Goal: Find contact information: Find contact information

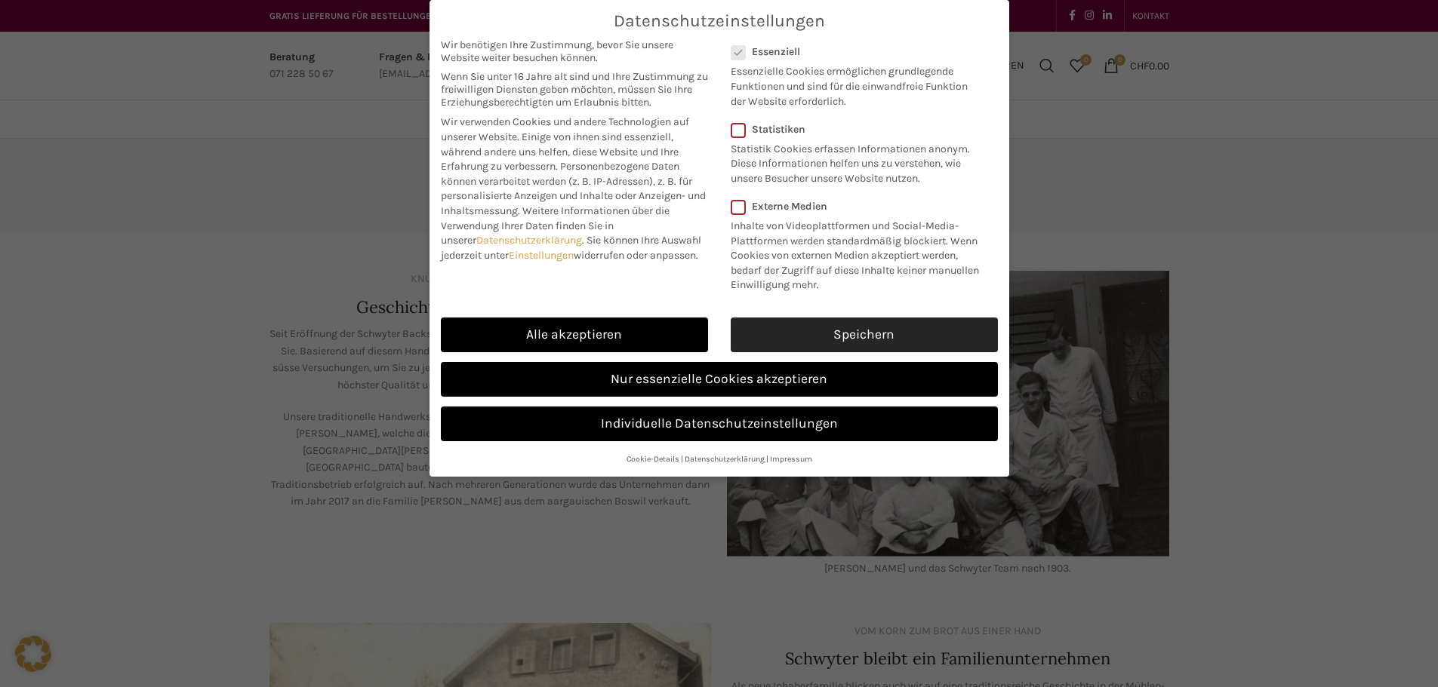
scroll to position [75, 0]
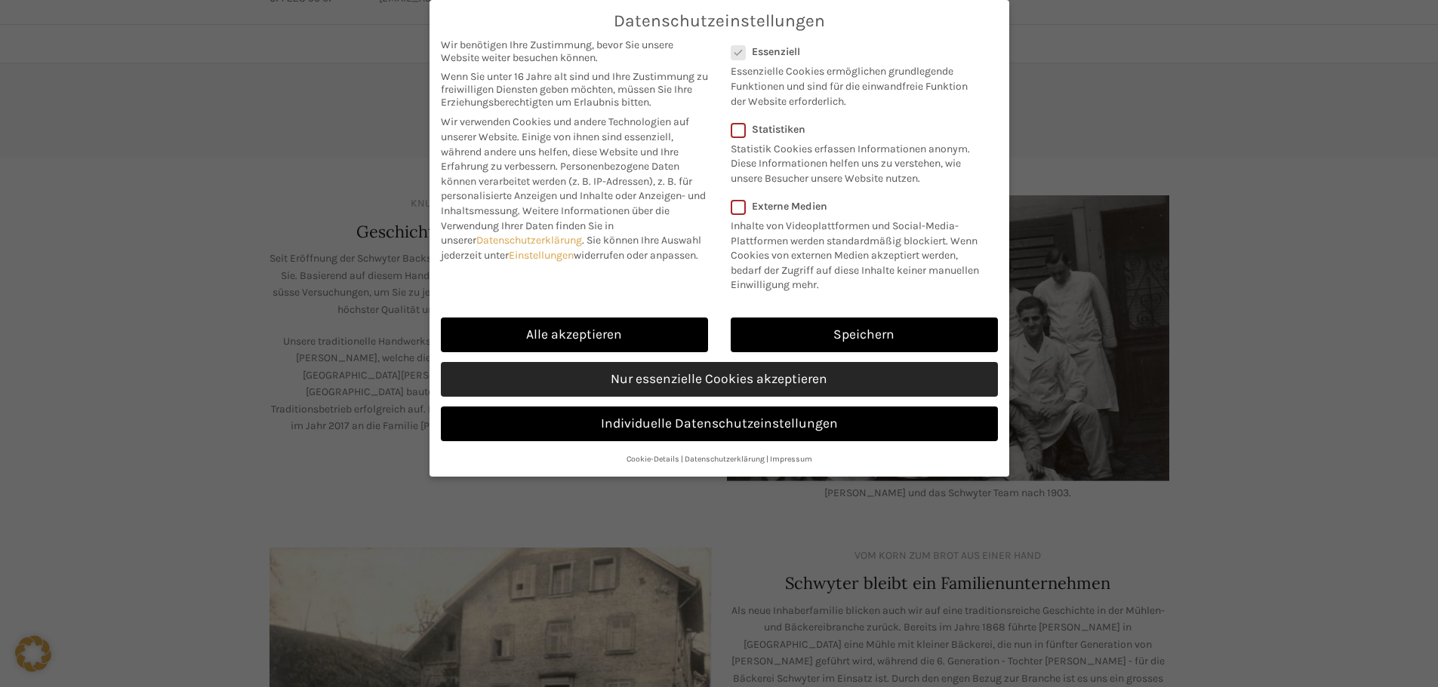
click at [657, 376] on link "Nur essenzielle Cookies akzeptieren" at bounding box center [719, 379] width 557 height 35
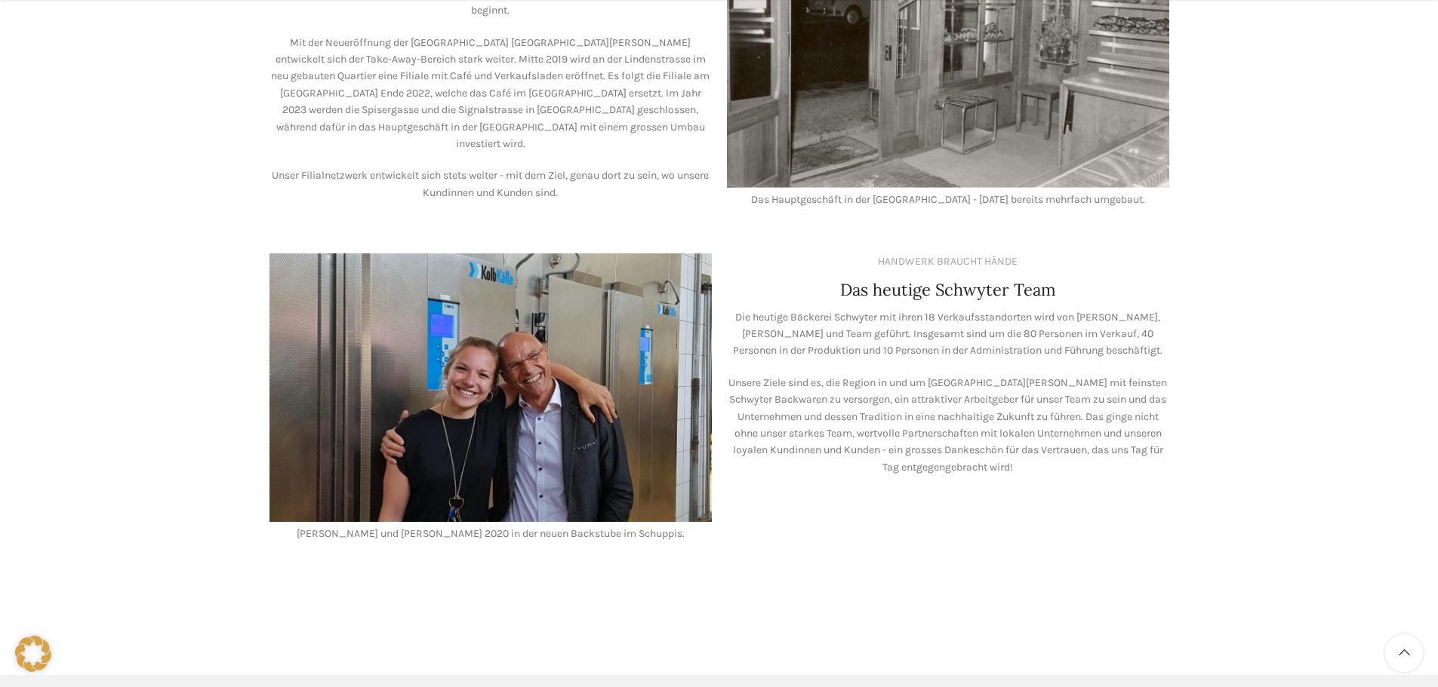
scroll to position [1283, 0]
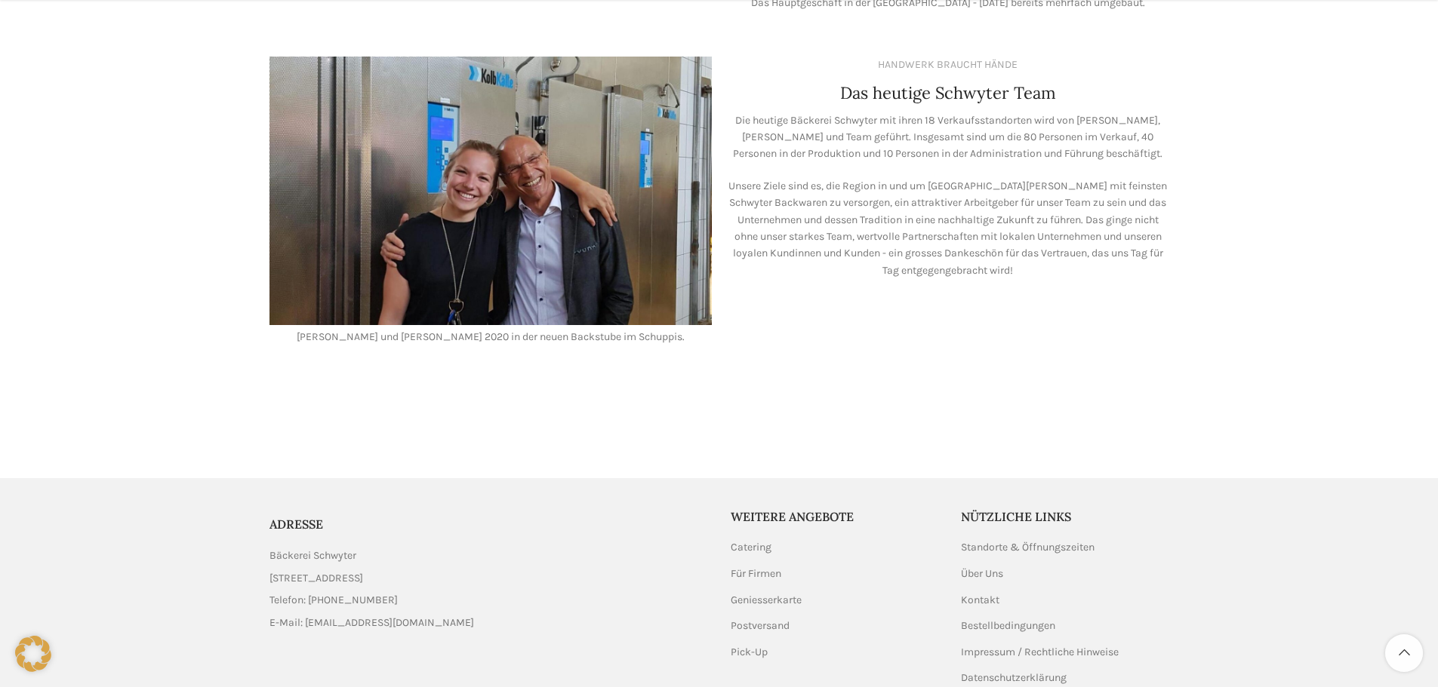
drag, startPoint x: 270, startPoint y: 563, endPoint x: 359, endPoint y: 563, distance: 89.0
click at [359, 570] on span "[STREET_ADDRESS]" at bounding box center [316, 578] width 94 height 17
copy span "Schuppisstrasse 17"
drag, startPoint x: 443, startPoint y: 563, endPoint x: 393, endPoint y: 562, distance: 49.8
click at [393, 570] on li "[STREET_ADDRESS]" at bounding box center [488, 578] width 438 height 17
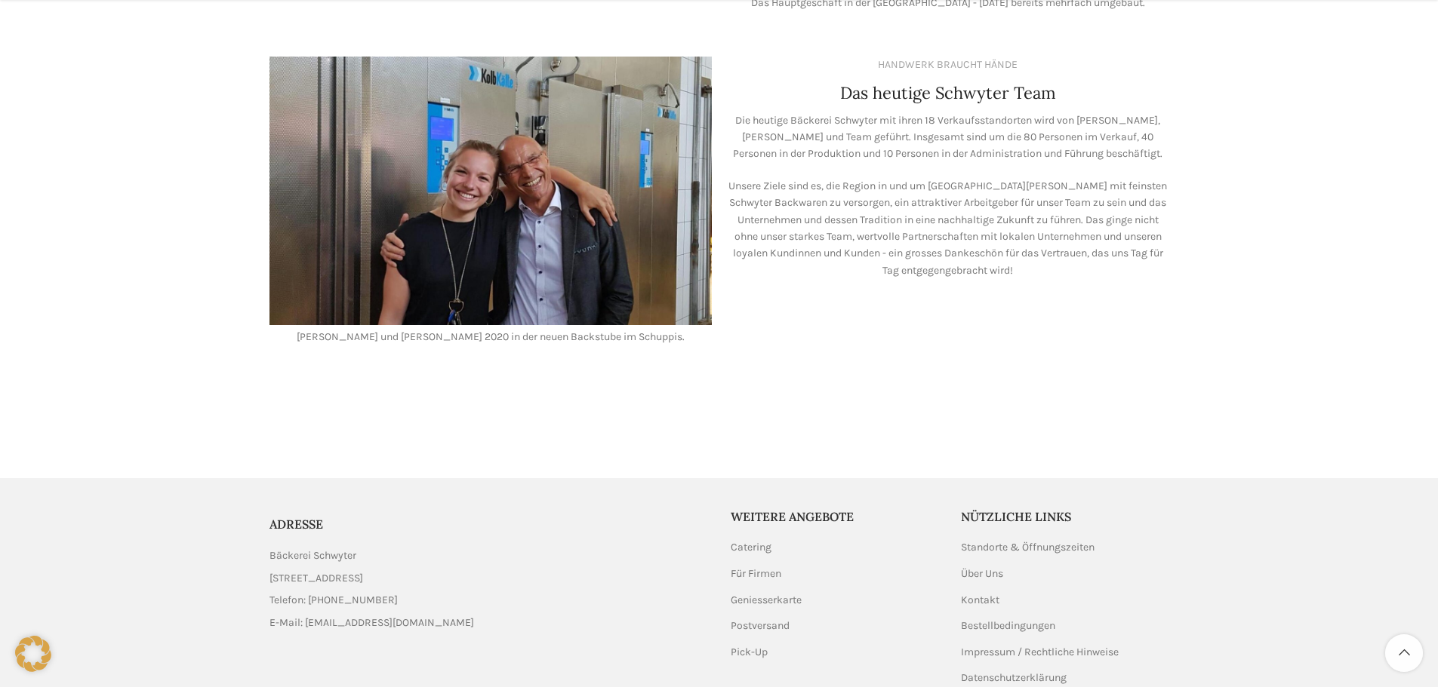
copy span "St. Gallen"
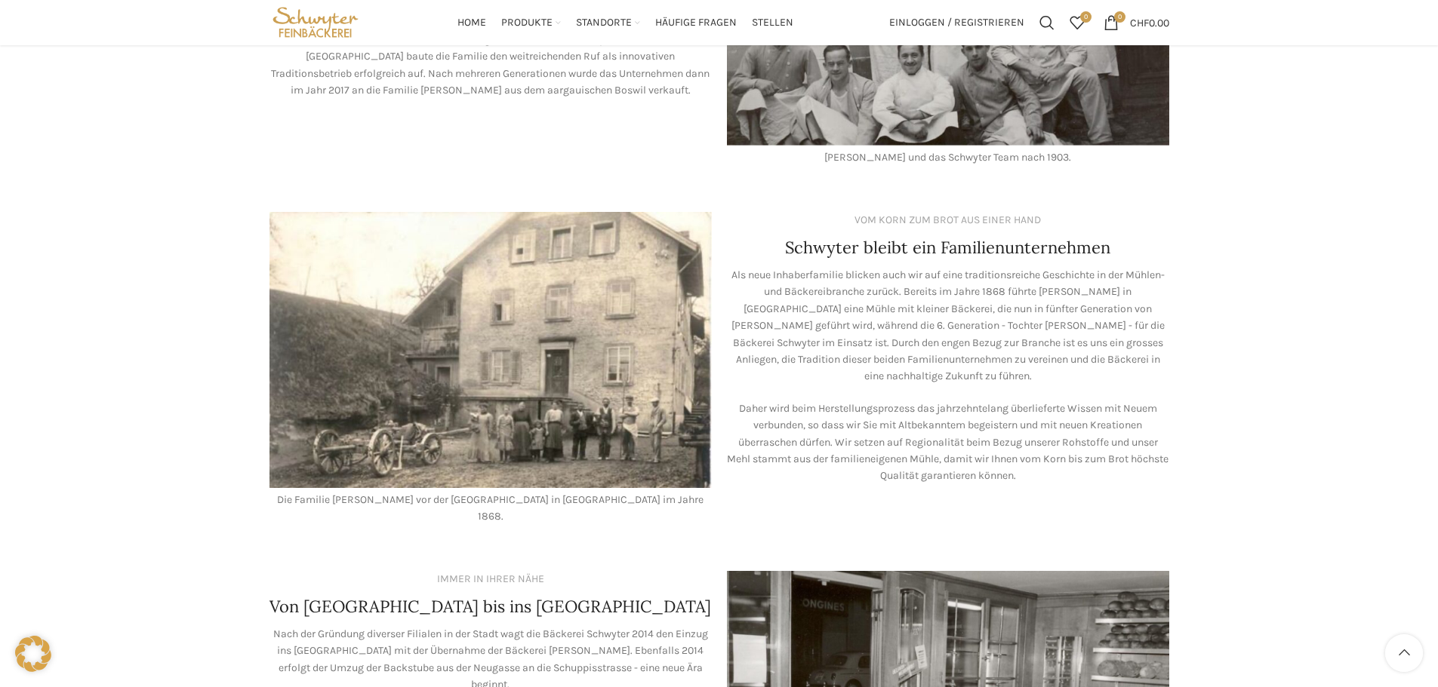
scroll to position [226, 0]
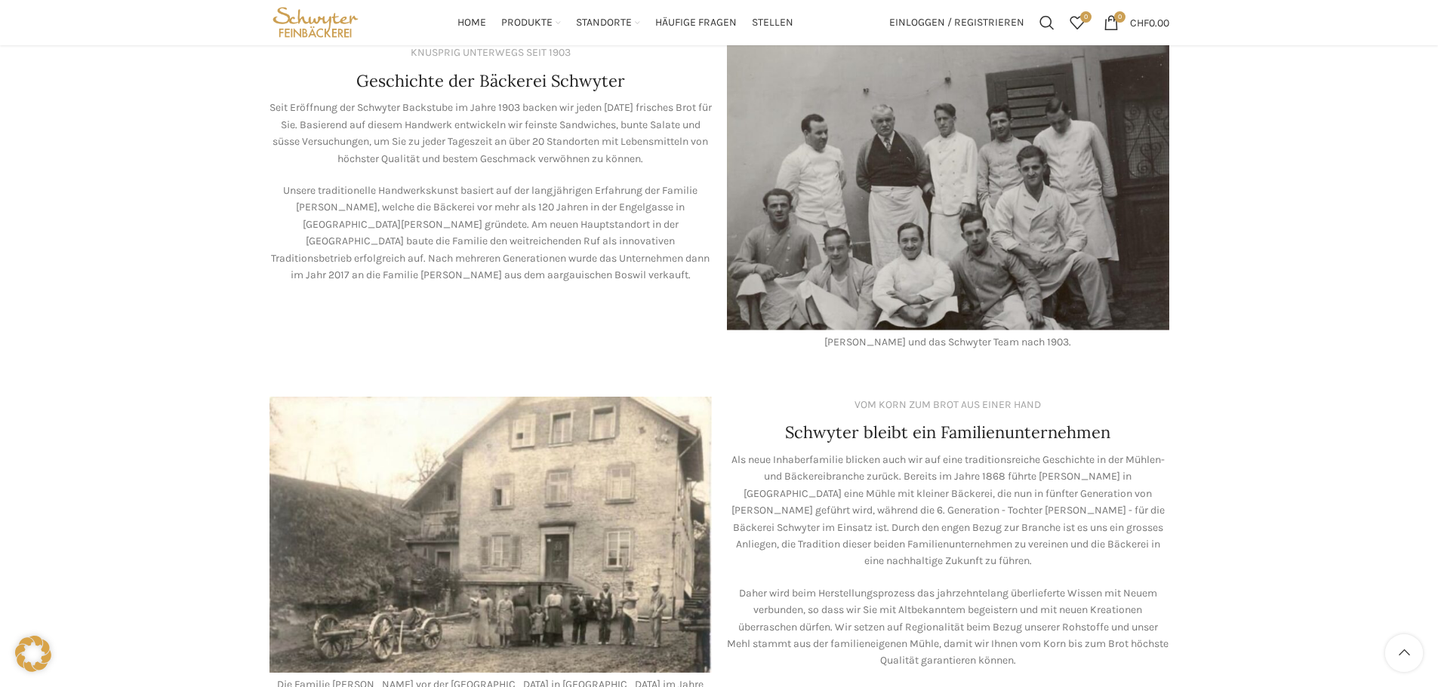
click at [336, 29] on img "Site logo" at bounding box center [315, 22] width 93 height 45
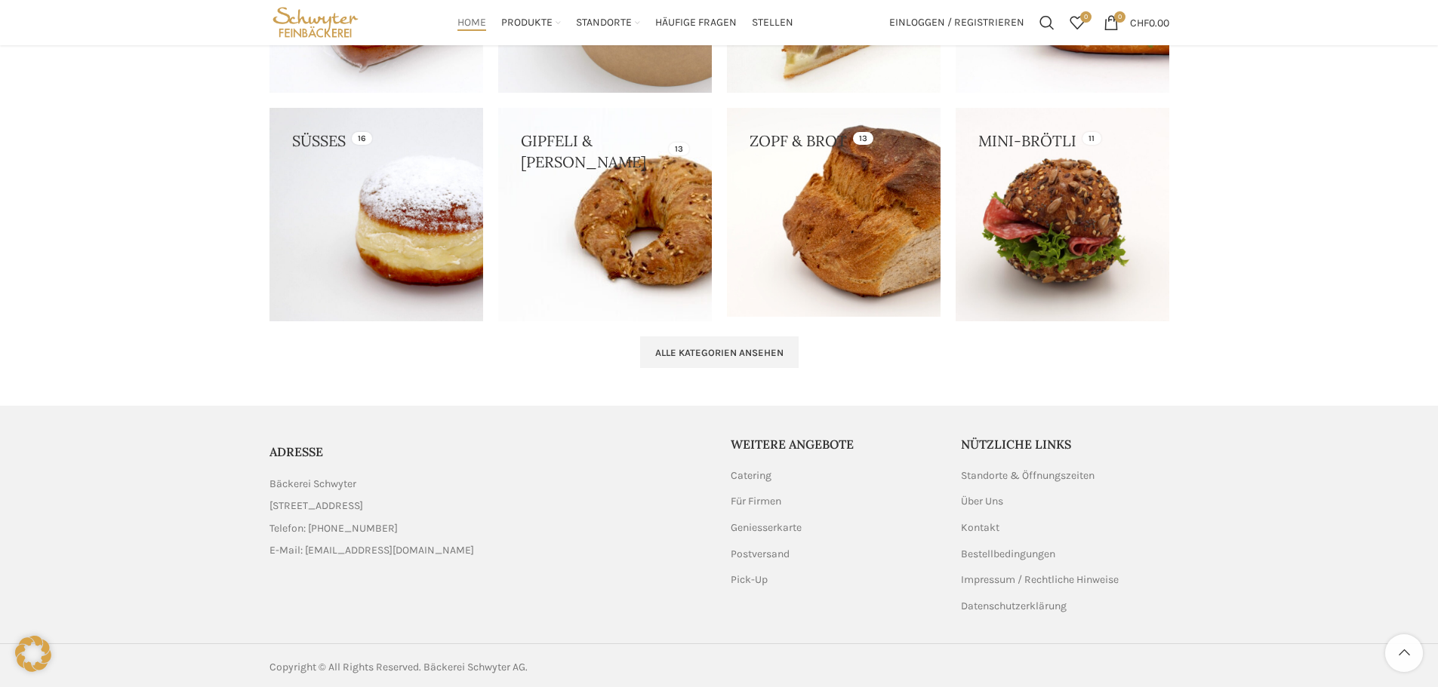
scroll to position [1598, 0]
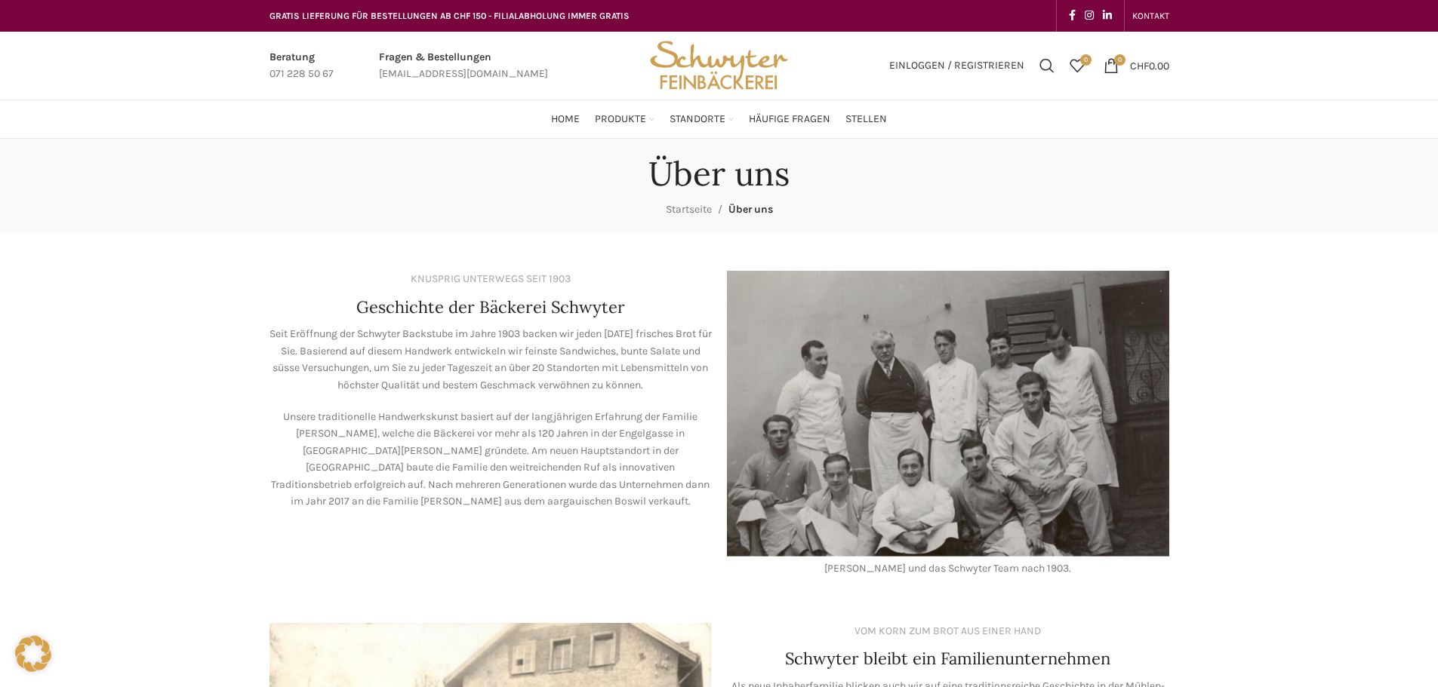
scroll to position [226, 0]
